Goal: Task Accomplishment & Management: Use online tool/utility

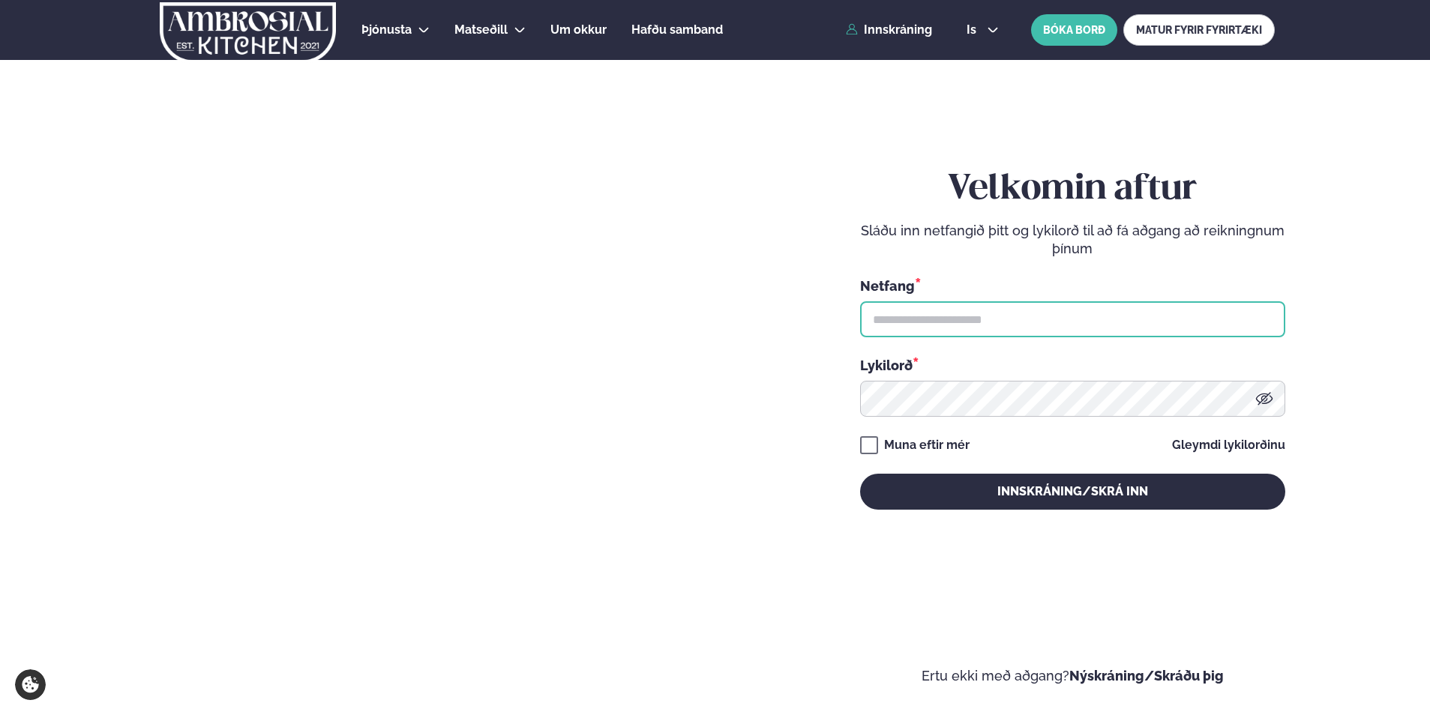
click at [1008, 319] on input "text" at bounding box center [1072, 319] width 425 height 36
type input "**********"
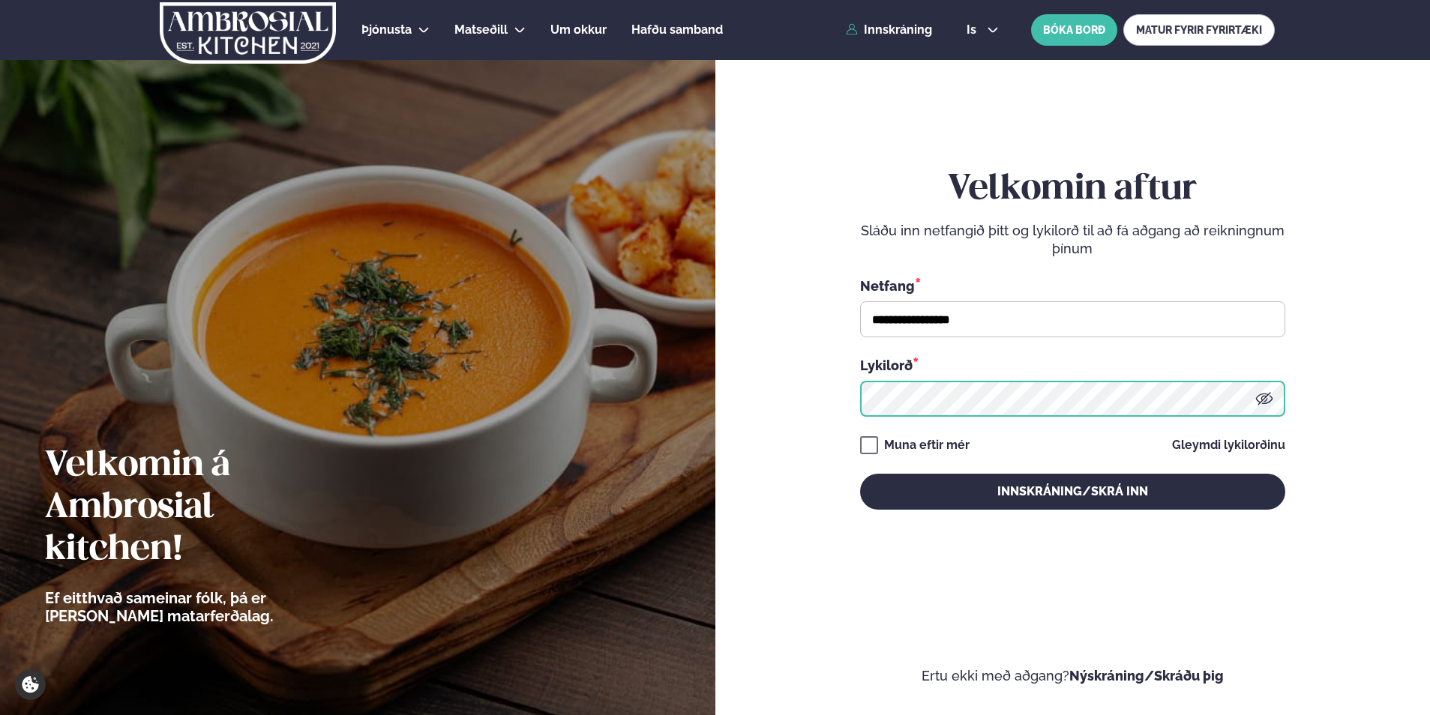
click at [860, 474] on button "Innskráning/Skrá inn" at bounding box center [1072, 492] width 425 height 36
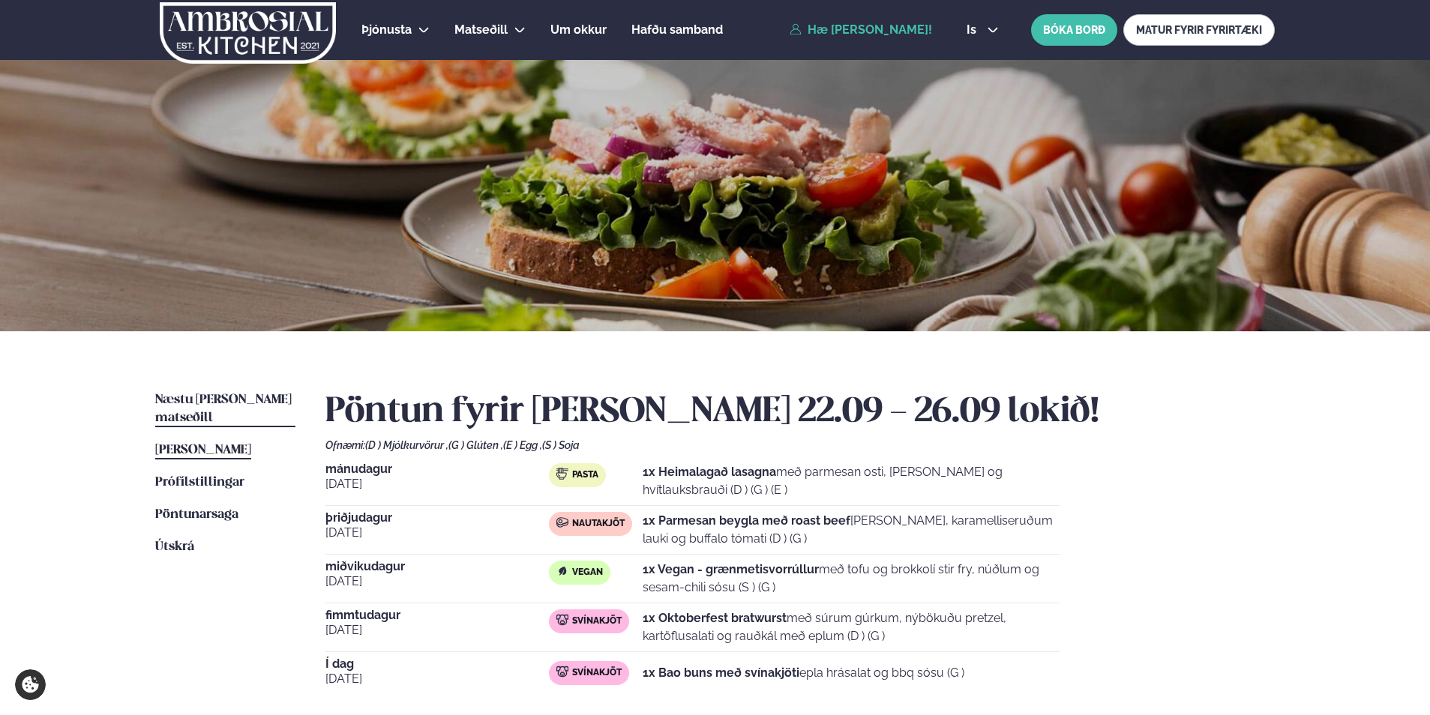
click at [226, 409] on link "Næstu [PERSON_NAME] matseðill Næsta vika" at bounding box center [225, 409] width 140 height 36
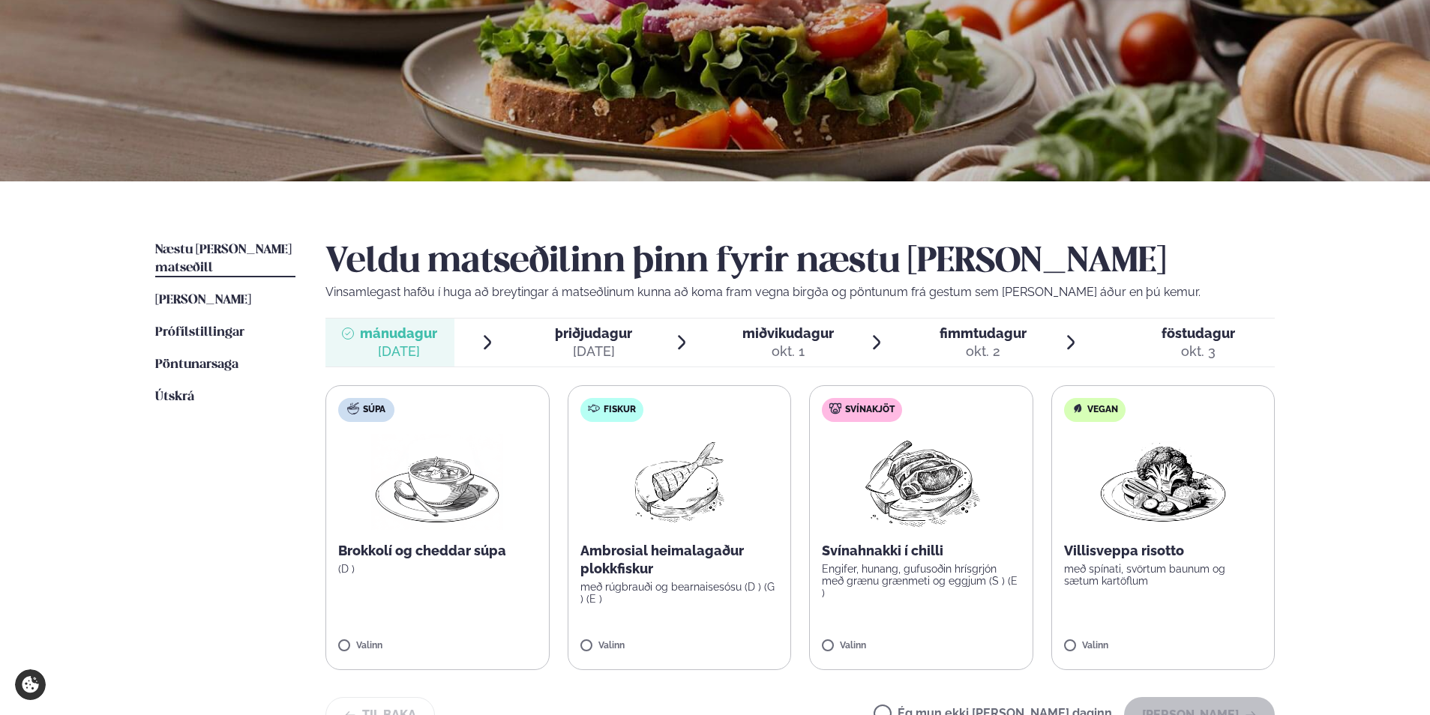
scroll to position [225, 0]
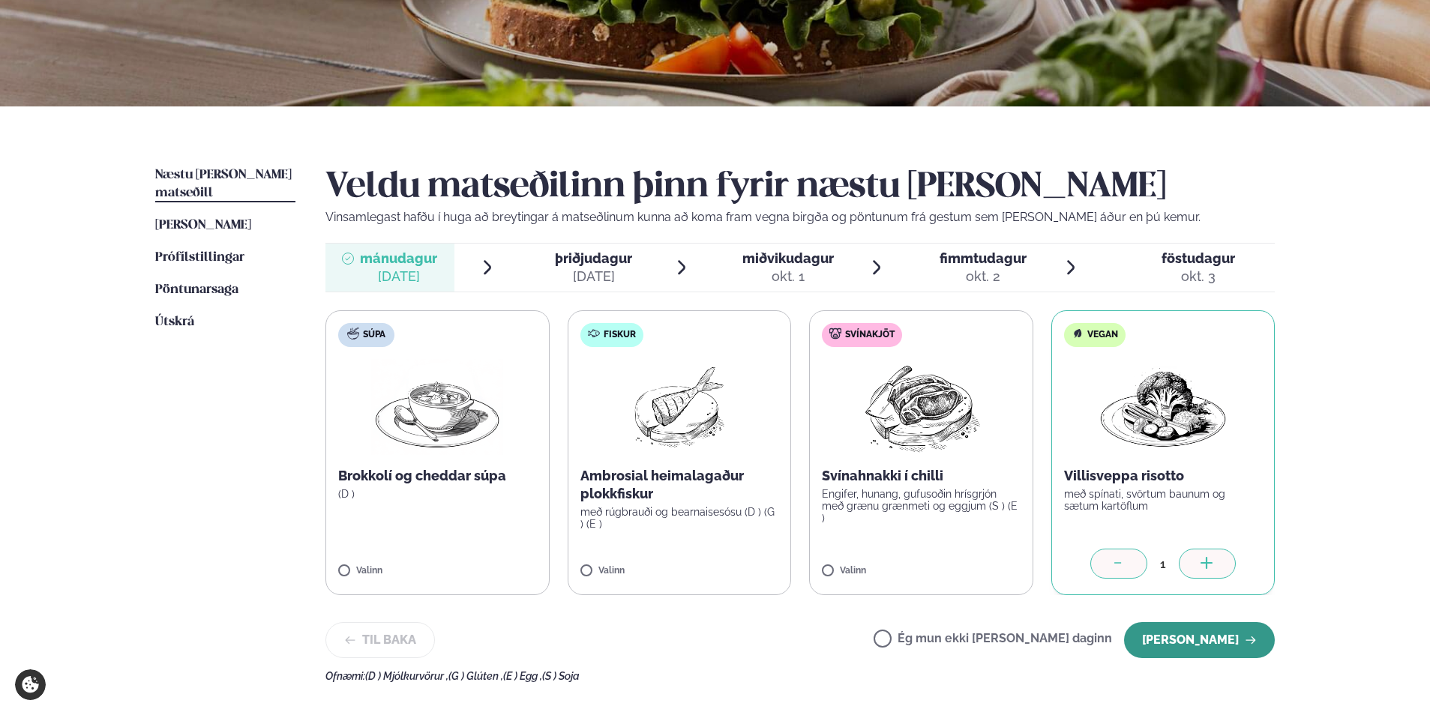
click at [1184, 639] on button "[PERSON_NAME]" at bounding box center [1199, 640] width 151 height 36
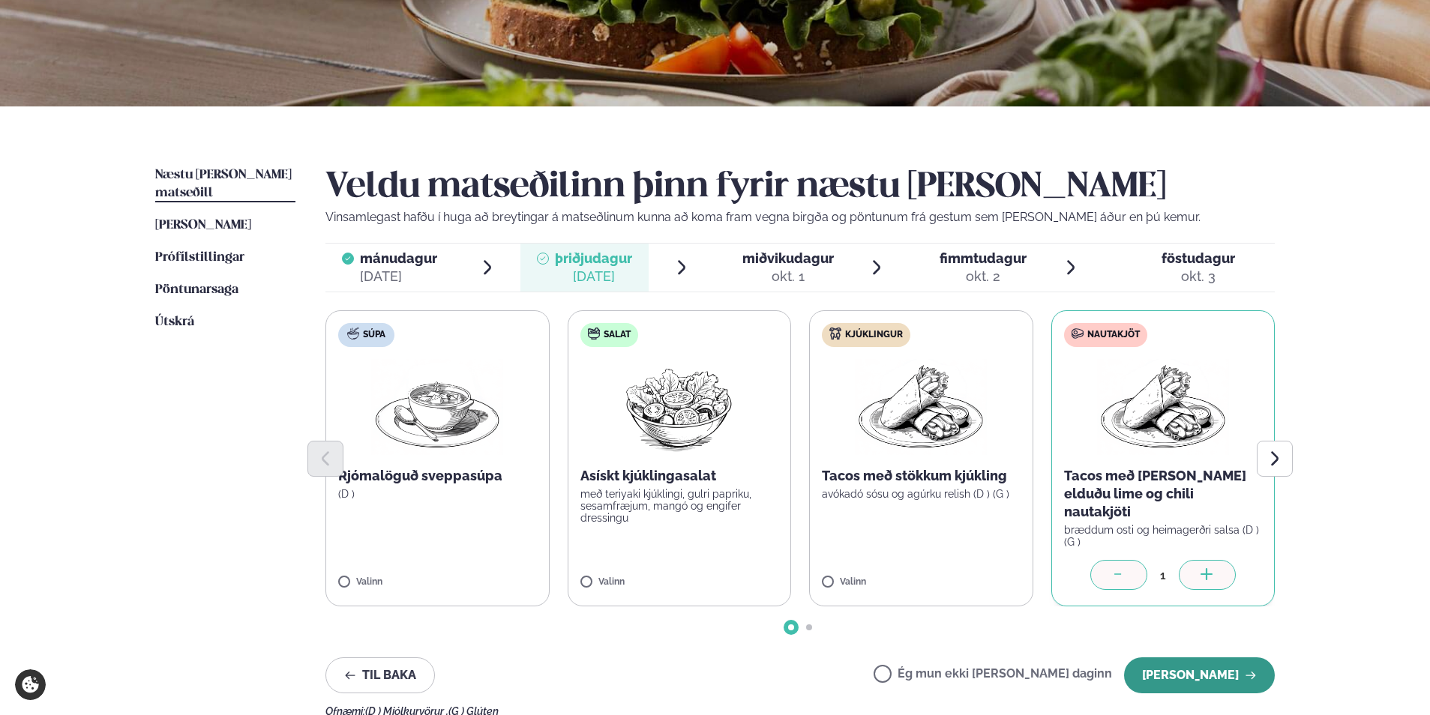
click at [1192, 661] on button "[PERSON_NAME]" at bounding box center [1199, 675] width 151 height 36
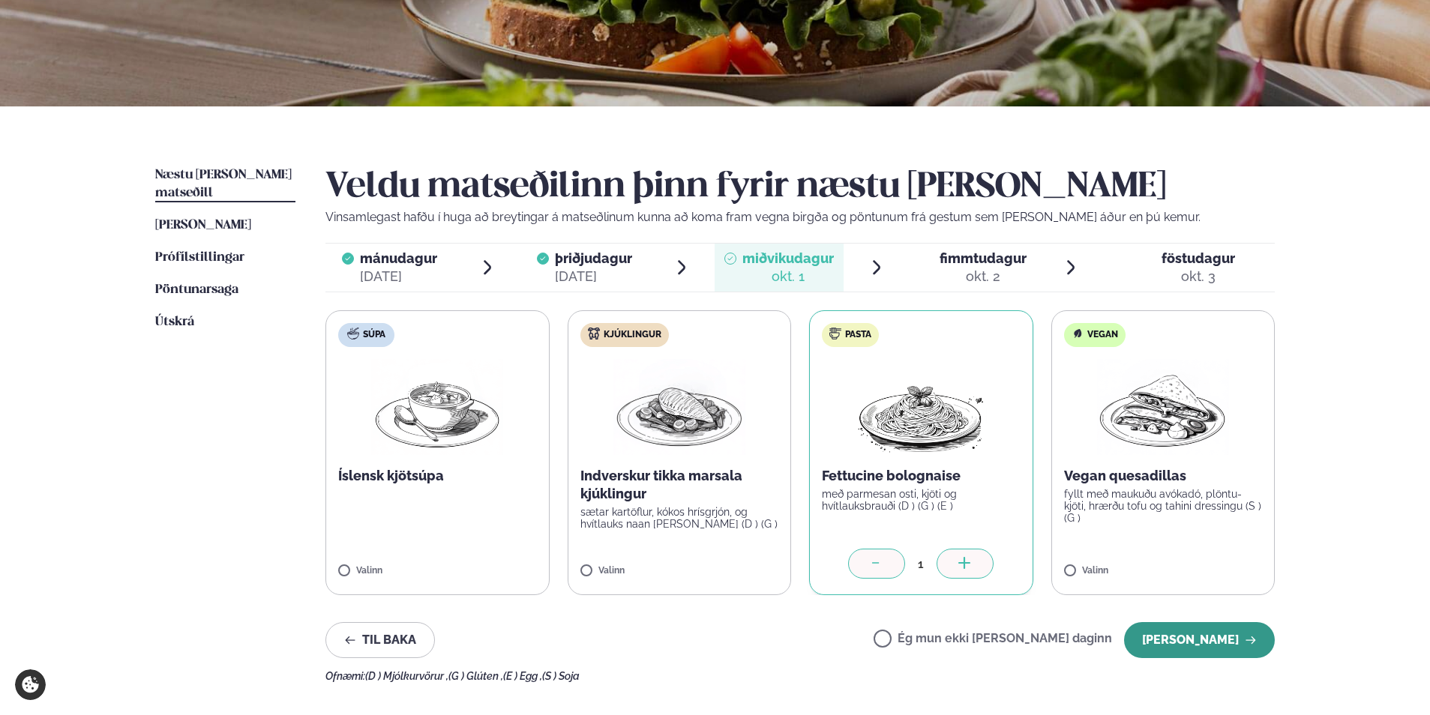
click at [1172, 635] on button "[PERSON_NAME]" at bounding box center [1199, 640] width 151 height 36
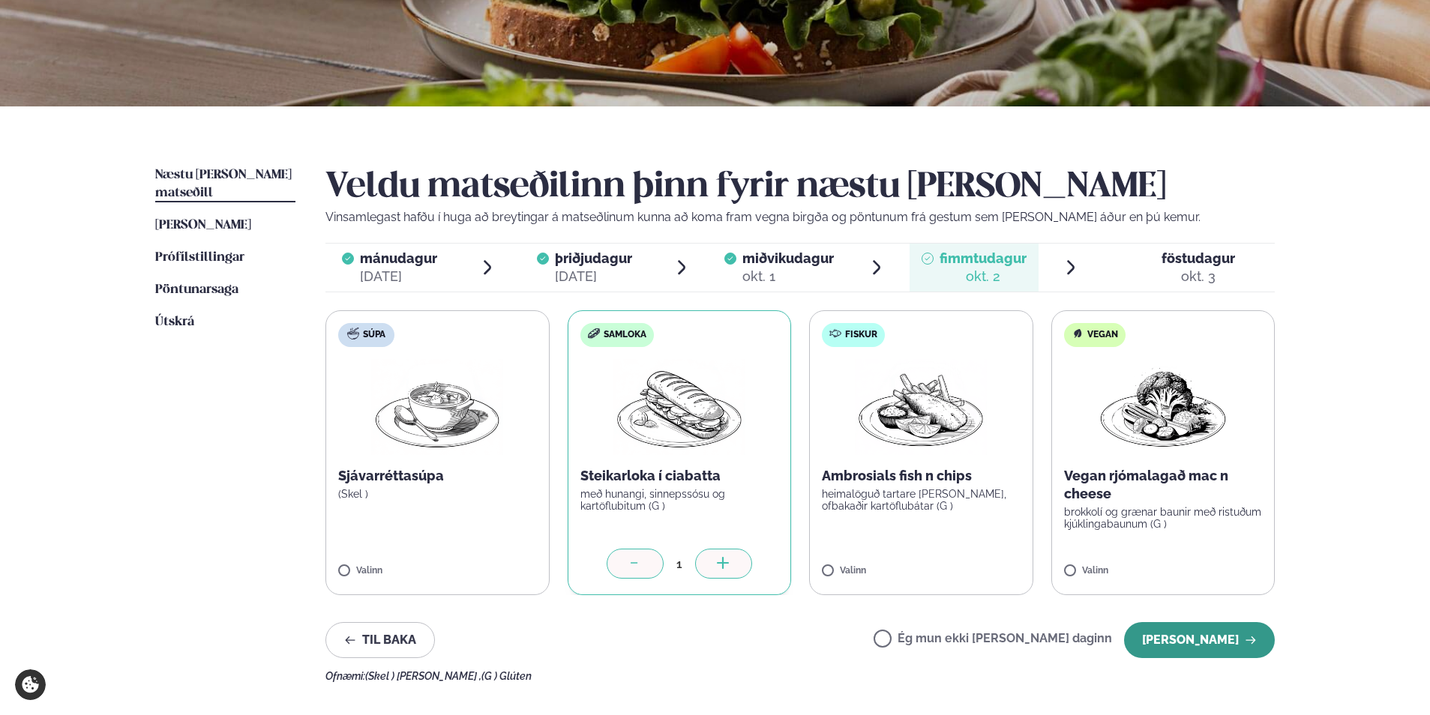
click at [1190, 643] on button "[PERSON_NAME]" at bounding box center [1199, 640] width 151 height 36
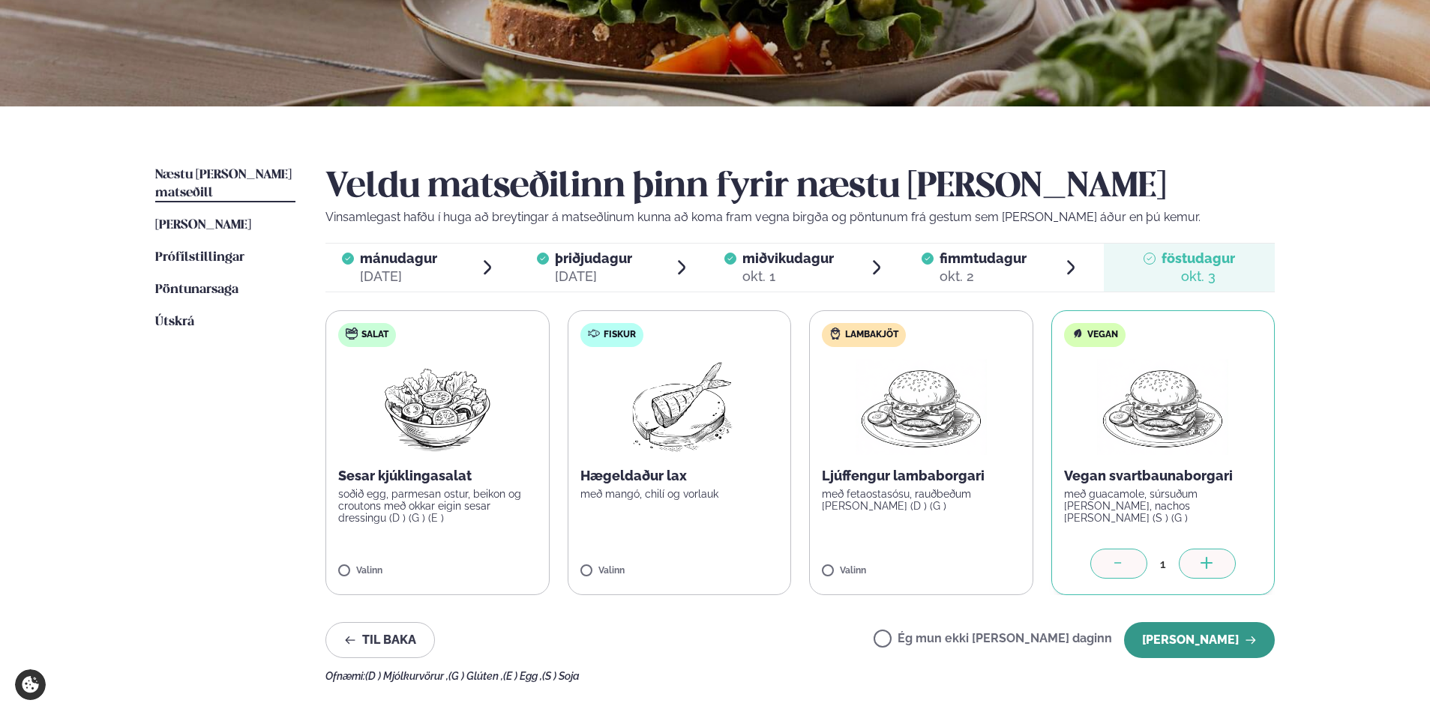
click at [1185, 639] on button "[PERSON_NAME]" at bounding box center [1199, 640] width 151 height 36
